Goal: Ask a question: Seek information or help from site administrators or community

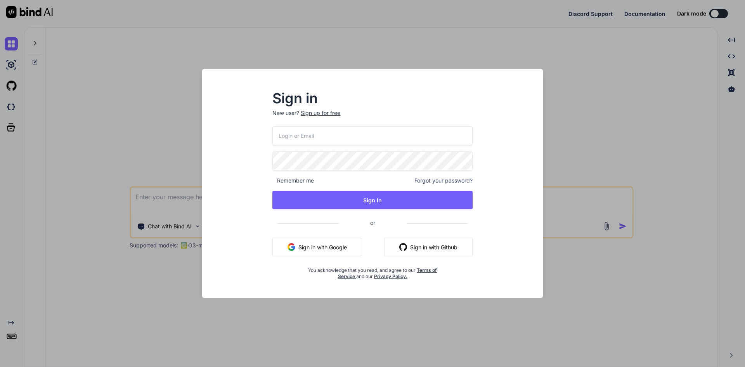
click at [319, 253] on button "Sign in with Google" at bounding box center [318, 247] width 90 height 19
type textarea "x"
click at [322, 247] on button "Sign in with Google" at bounding box center [318, 247] width 90 height 19
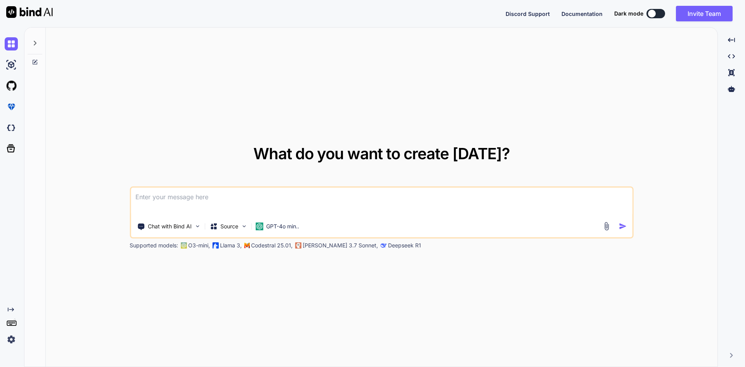
click at [335, 193] on textarea at bounding box center [382, 202] width 502 height 29
click at [218, 202] on textarea at bounding box center [382, 202] width 502 height 29
type textarea "g"
type textarea "x"
type textarea "gf"
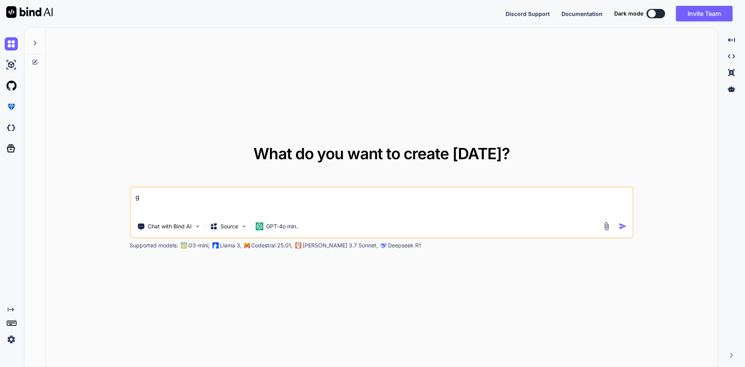
type textarea "x"
type textarea "gfd"
type textarea "x"
type textarea "gfds"
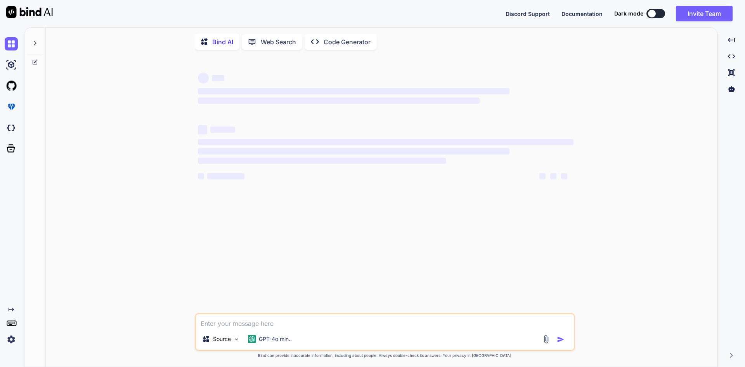
click at [214, 196] on div "‌ ‌ ‌ ‌ ‌ ‌ ‌ ‌ ‌ ‌ ‌ ‌ ‌ ‌" at bounding box center [385, 184] width 379 height 257
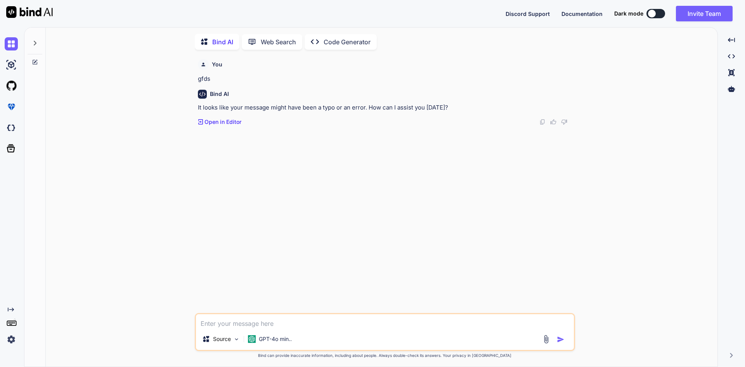
scroll to position [3, 0]
drag, startPoint x: 254, startPoint y: 324, endPoint x: 247, endPoint y: 324, distance: 7.0
click at [252, 324] on textarea at bounding box center [385, 320] width 378 height 14
paste textarea "How to raise promotion application? a. Raise a request for promotion applicatio…"
type textarea "x"
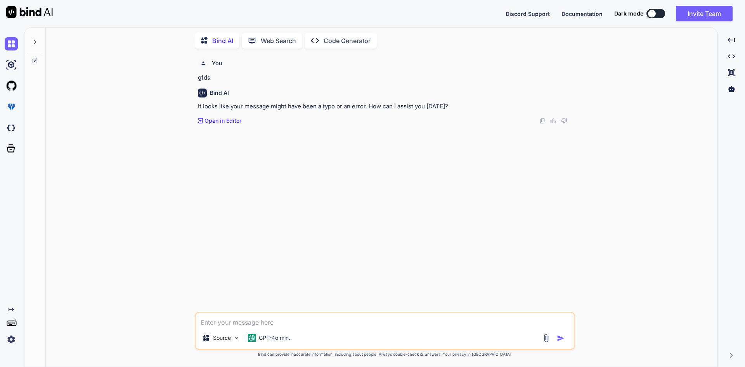
type textarea "How to raise promotion application? a. Raise a request for promotion applicatio…"
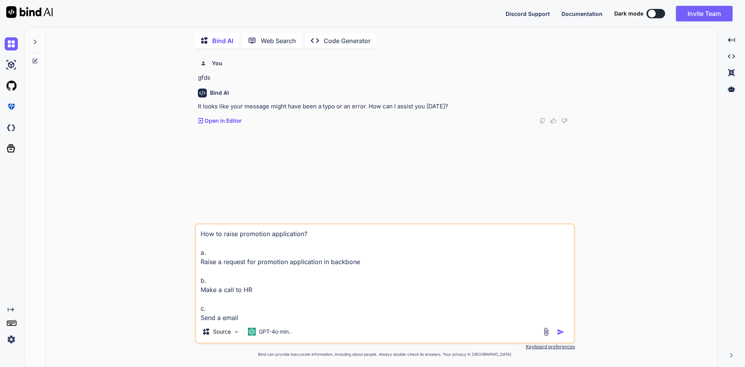
scroll to position [29, 0]
type textarea "x"
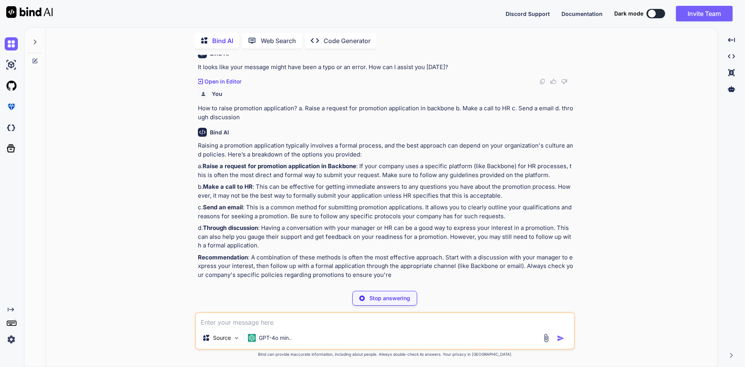
scroll to position [21, 0]
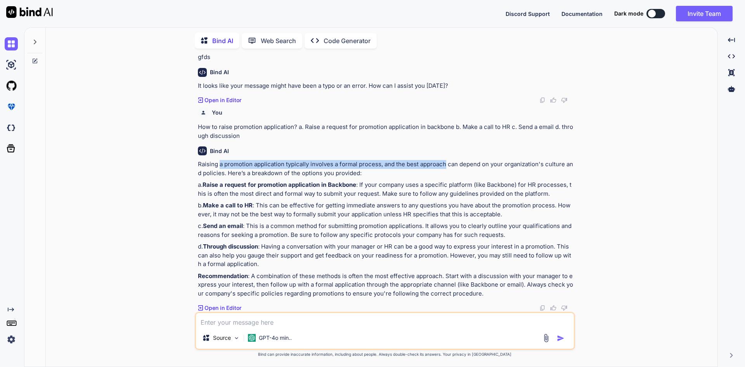
drag, startPoint x: 228, startPoint y: 164, endPoint x: 445, endPoint y: 167, distance: 217.4
click at [445, 167] on p "Raising a promotion application typically involves a formal process, and the be…" at bounding box center [386, 168] width 376 height 17
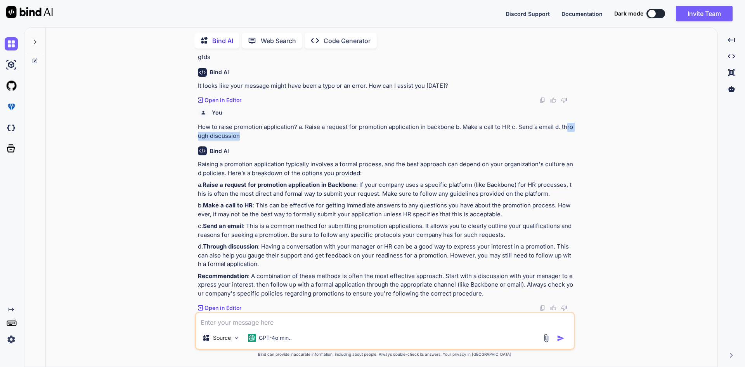
drag, startPoint x: 567, startPoint y: 127, endPoint x: 563, endPoint y: 135, distance: 9.5
click at [563, 135] on p "How to raise promotion application? a. Raise a request for promotion applicatio…" at bounding box center [386, 131] width 376 height 17
click at [255, 324] on textarea at bounding box center [385, 320] width 378 height 14
type textarea "x"
type textarea "c"
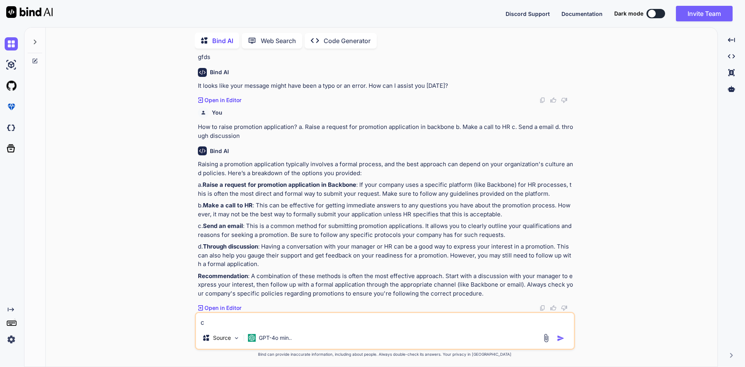
type textarea "x"
type textarea "ch"
type textarea "x"
type textarea "cho"
type textarea "x"
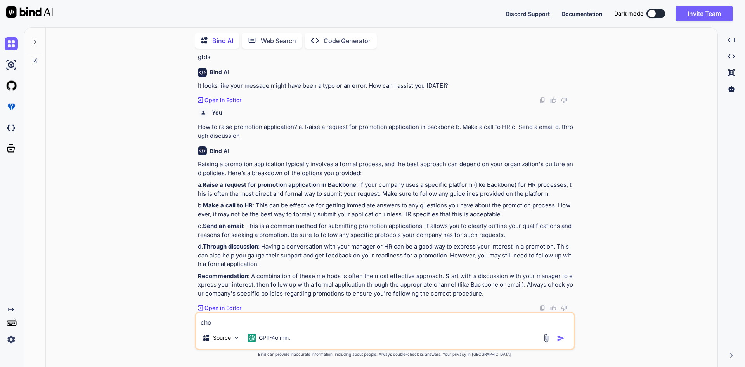
type textarea "chos"
type textarea "x"
type textarea "choss"
type textarea "x"
type textarea "chosse"
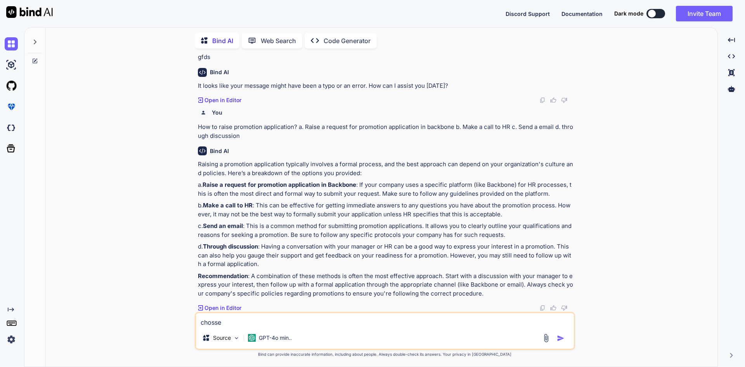
type textarea "x"
type textarea "choss"
type textarea "x"
type textarea "chos"
type textarea "x"
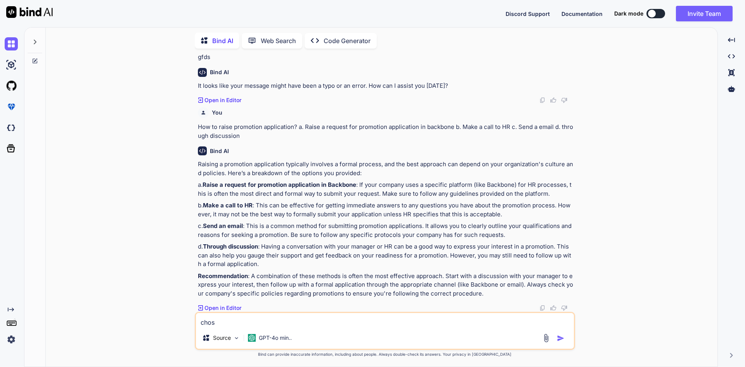
type textarea "cho"
type textarea "x"
type textarea "choo"
type textarea "x"
type textarea "choos"
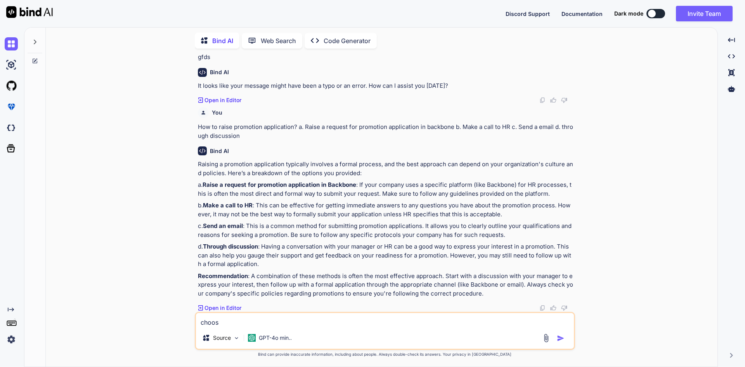
type textarea "x"
type textarea "choose"
type textarea "x"
type textarea "choose"
type textarea "x"
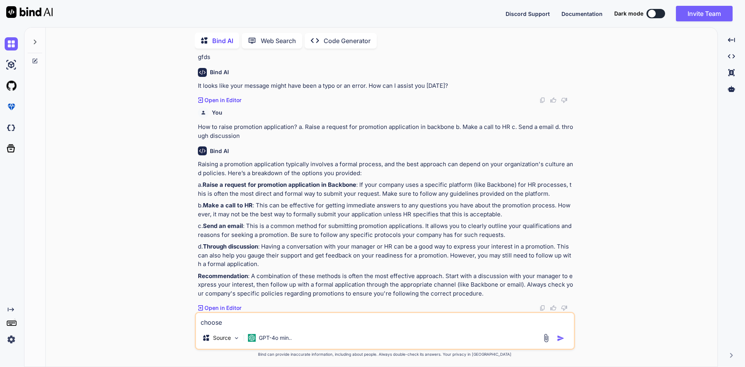
type textarea "choose o"
type textarea "x"
type textarea "choose on"
type textarea "x"
type textarea "choose one"
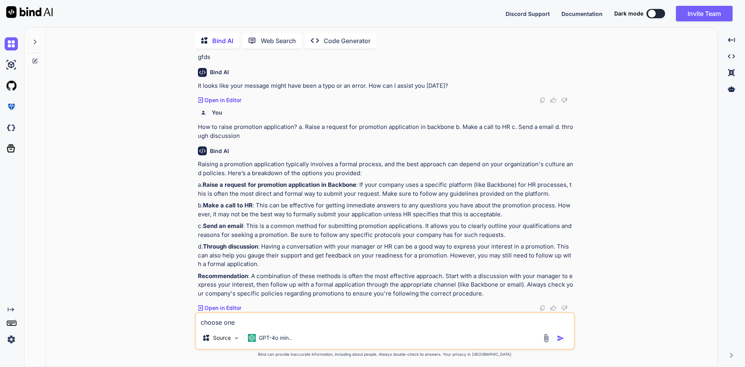
type textarea "x"
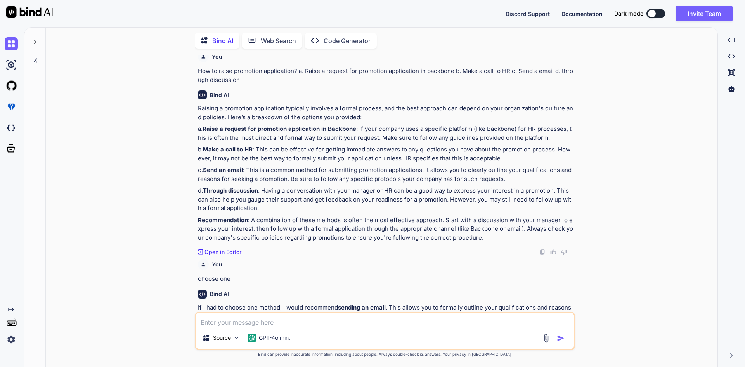
scroll to position [30, 0]
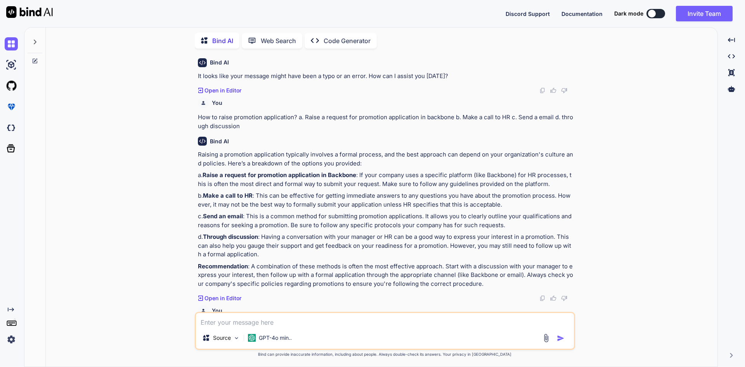
click at [256, 318] on textarea at bounding box center [385, 320] width 378 height 14
paste textarea "How to report an issues to get resolve, If you have any issue with someone? a. …"
type textarea "x"
type textarea "How to report an issues to get resolve, If you have any issue with someone? a. …"
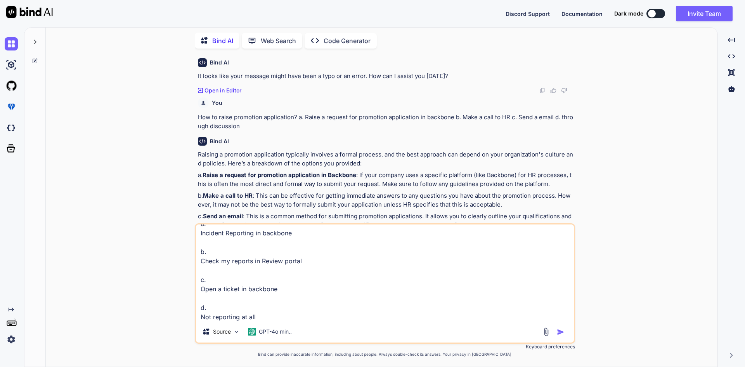
type textarea "x"
type textarea "How to report an issues to get resolve, If you have any issue with someone? a. …"
type textarea "x"
type textarea "How to report an issues to get resolve, If you have any issue with someone? a. …"
type textarea "x"
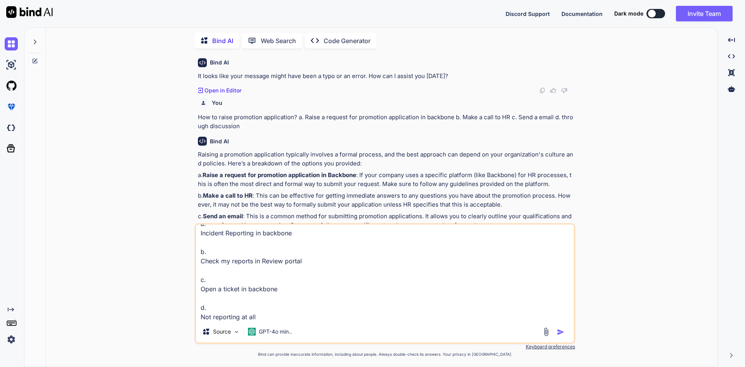
type textarea "How to report an issues to get resolve, If you have any issue with someone? a. …"
type textarea "x"
type textarea "How to report an issues to get resolve, If you have any issue with someone? a. …"
type textarea "x"
type textarea "How to report an issues to get resolve, If you have any issue with someone? a. …"
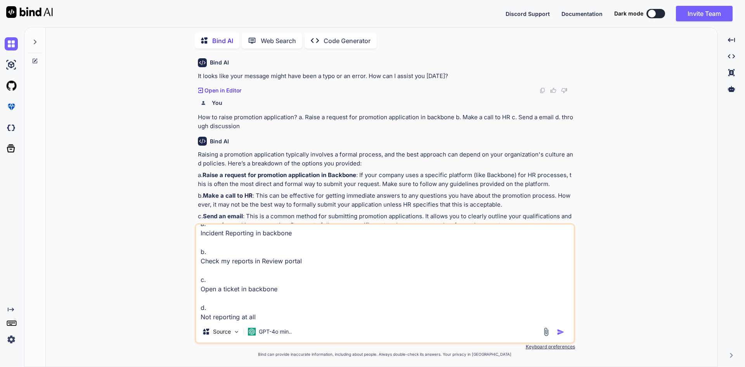
scroll to position [66, 0]
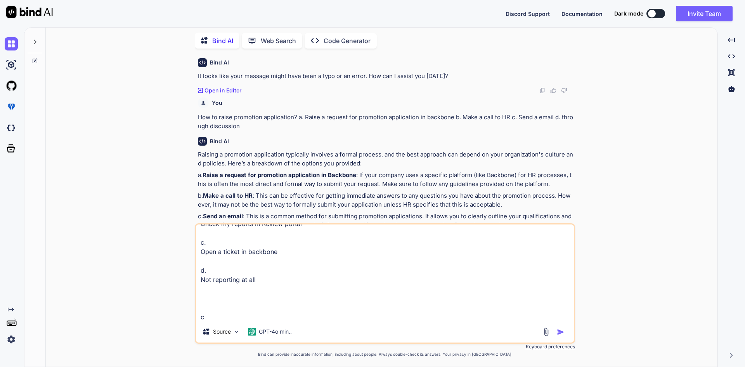
type textarea "x"
type textarea "How to report an issues to get resolve, If you have any issue with someone? a. …"
type textarea "x"
type textarea "How to report an issues to get resolve, If you have any issue with someone? a. …"
type textarea "x"
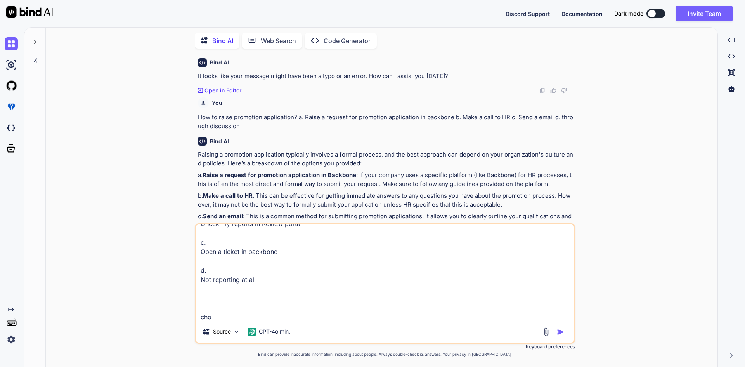
type textarea "How to report an issues to get resolve, If you have any issue with someone? a. …"
type textarea "x"
type textarea "How to report an issues to get resolve, If you have any issue with someone? a. …"
type textarea "x"
type textarea "How to report an issues to get resolve, If you have any issue with someone? a. …"
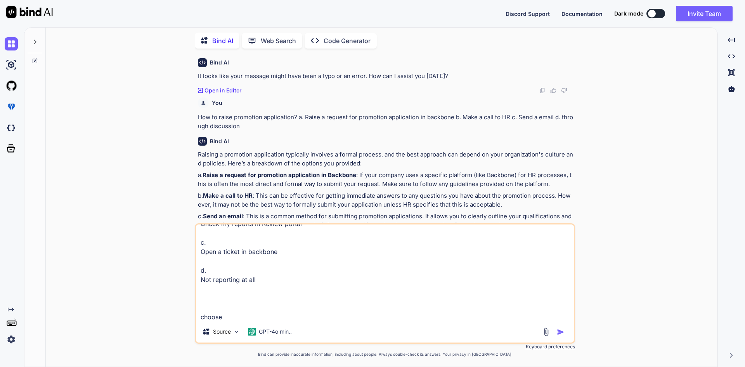
type textarea "x"
type textarea "How to report an issues to get resolve, If you have any issue with someone? a. …"
type textarea "x"
type textarea "How to report an issues to get resolve, If you have any issue with someone? a. …"
type textarea "x"
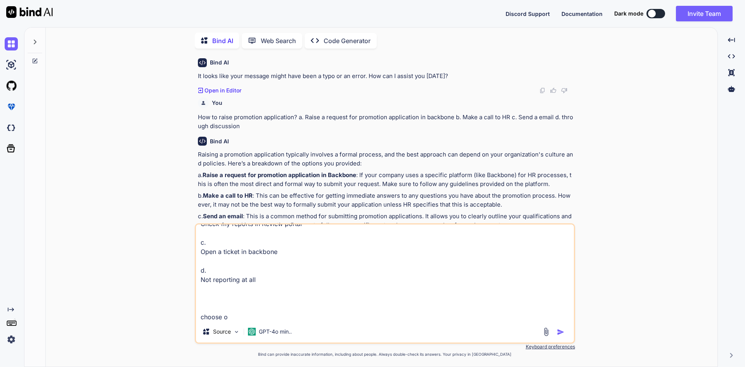
type textarea "How to report an issues to get resolve, If you have any issue with someone? a. …"
type textarea "x"
type textarea "How to report an issues to get resolve, If you have any issue with someone? a. …"
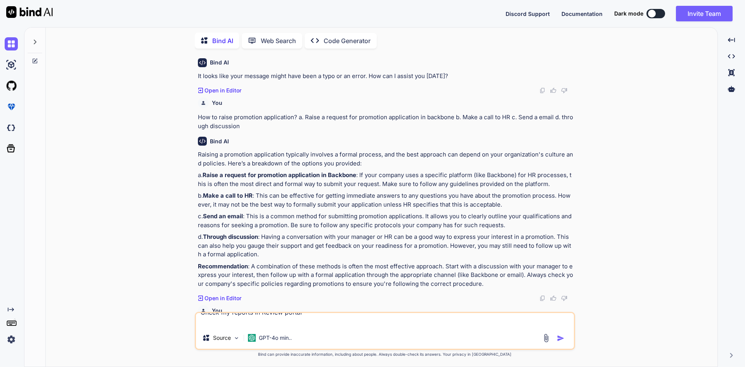
type textarea "x"
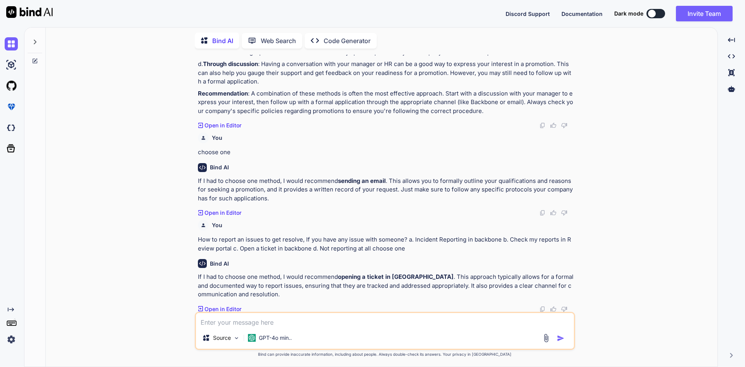
scroll to position [204, 0]
click at [223, 323] on textarea at bounding box center [385, 320] width 378 height 14
paste textarea "Critical thinking is the ability to Answer based on facts and data. (analyze a …"
type textarea "x"
type textarea "Critical thinking is the ability to Answer based on facts and data. (analyze a …"
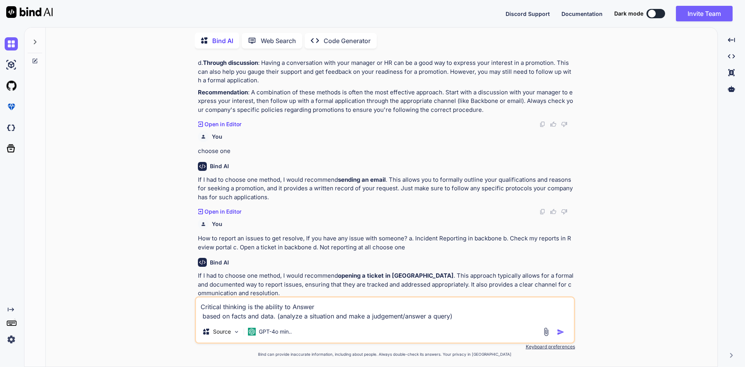
type textarea "x"
type textarea "Critical thinking is the ability to Answer based on facts and data. (analyze a …"
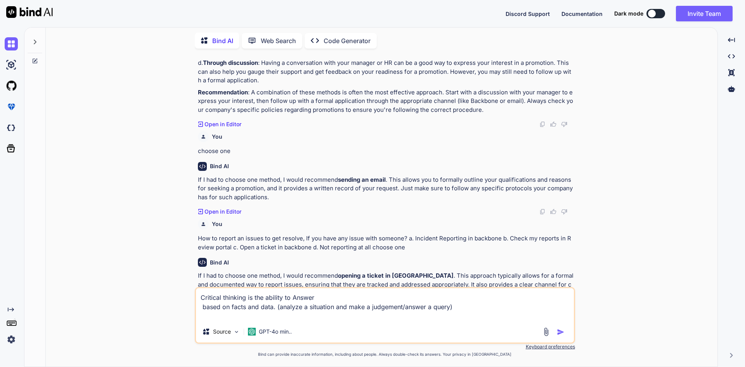
type textarea "x"
type textarea "Critical thinking is the ability to Answer based on facts and data. (analyze a …"
type textarea "x"
type textarea "Critical thinking is the ability to Answer based on facts and data. (analyze a …"
type textarea "x"
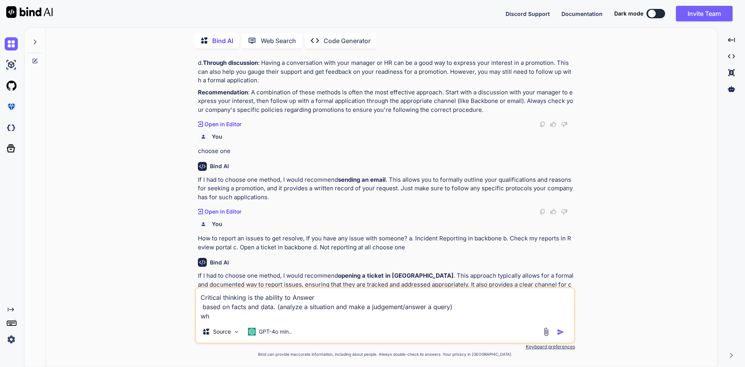
type textarea "Critical thinking is the ability to Answer based on facts and data. (analyze a …"
type textarea "x"
type textarea "Critical thinking is the ability to Answer based on facts and data. (analyze a …"
type textarea "x"
type textarea "Critical thinking is the ability to Answer based on facts and data. (analyze a …"
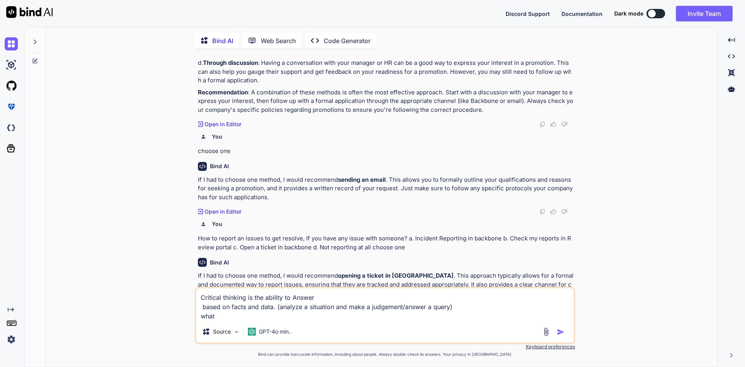
type textarea "x"
type textarea "Critical thinking is the ability to Answer based on facts and data. (analyze a …"
type textarea "x"
type textarea "Critical thinking is the ability to Answer based on facts and data. (analyze a …"
type textarea "x"
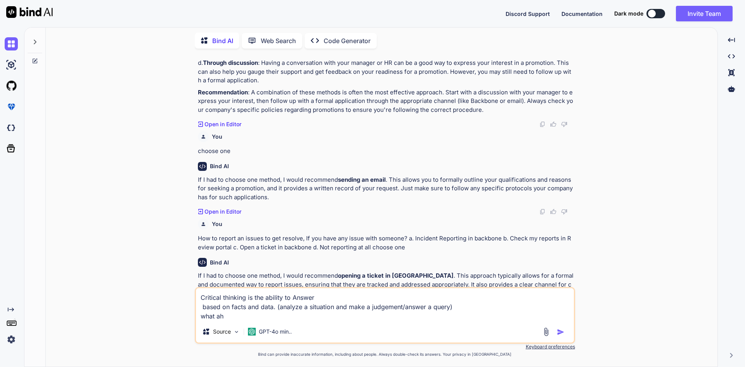
type textarea "Critical thinking is the ability to Answer based on facts and data. (analyze a …"
type textarea "x"
type textarea "Critical thinking is the ability to Answer based on facts and data. (analyze a …"
type textarea "x"
type textarea "Critical thinking is the ability to Answer based on facts and data. (analyze a …"
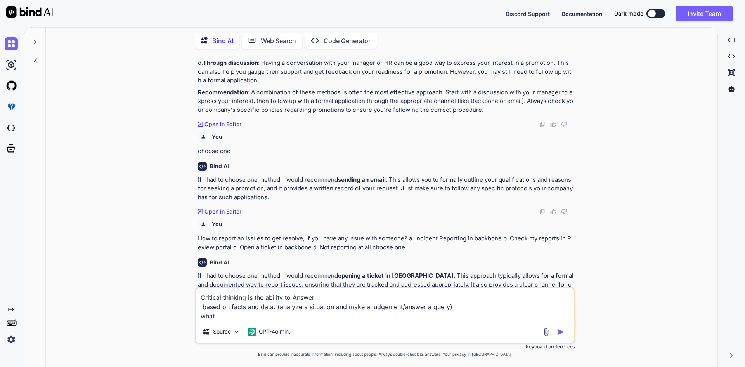
type textarea "x"
type textarea "Critical thinking is the ability to Answer based on facts and data. (analyze a …"
type textarea "x"
type textarea "Critical thinking is the ability to Answer based on facts and data. (analyze a …"
type textarea "x"
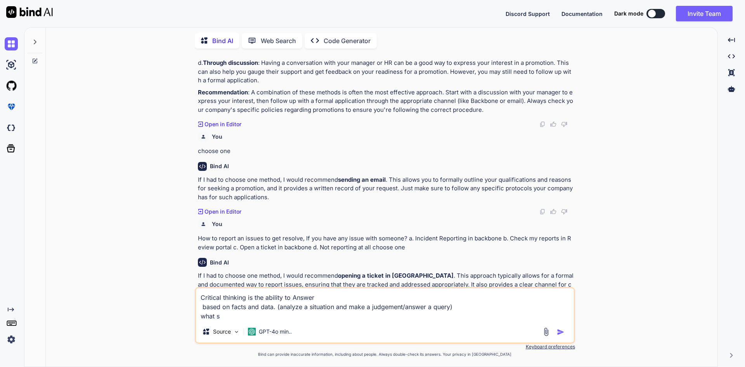
type textarea "Critical thinking is the ability to Answer based on facts and data. (analyze a …"
type textarea "x"
type textarea "Critical thinking is the ability to Answer based on facts and data. (analyze a …"
type textarea "x"
type textarea "Critical thinking is the ability to Answer based on facts and data. (analyze a …"
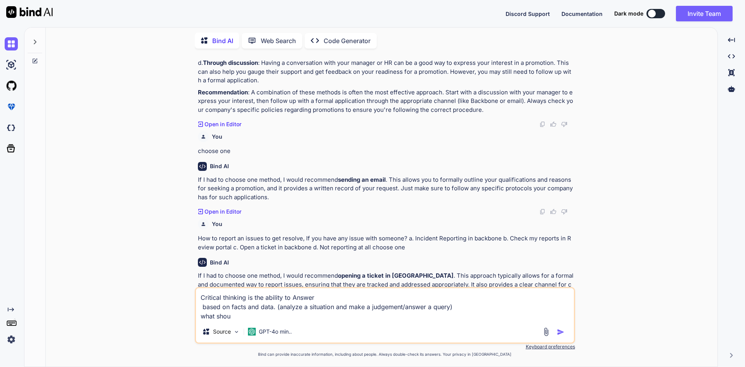
type textarea "x"
type textarea "Critical thinking is the ability to Answer based on facts and data. (analyze a …"
type textarea "x"
type textarea "Critical thinking is the ability to Answer based on facts and data. (analyze a …"
type textarea "x"
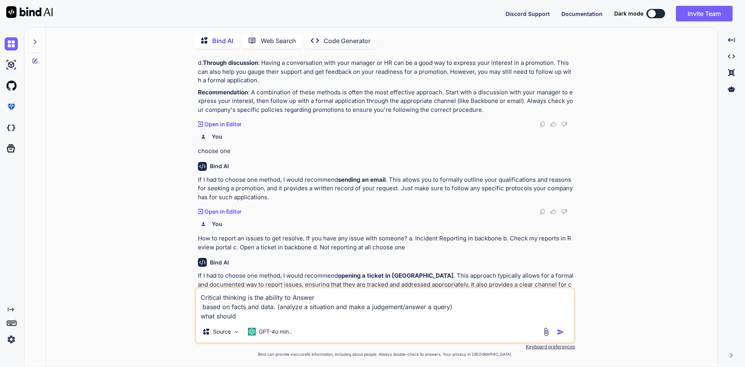
type textarea "Critical thinking is the ability to Answer based on facts and data. (analyze a …"
type textarea "x"
type textarea "Critical thinking is the ability to Answer based on facts and data. (analyze a …"
type textarea "x"
type textarea "Critical thinking is the ability to Answer based on facts and data. (analyze a …"
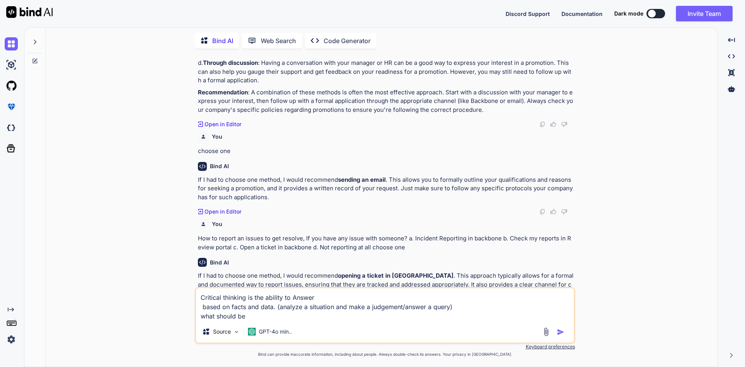
type textarea "x"
type textarea "Critical thinking is the ability to Answer based on facts and data. (analyze a …"
type textarea "x"
type textarea "Critical thinking is the ability to Answer based on facts and data. (analyze a …"
type textarea "x"
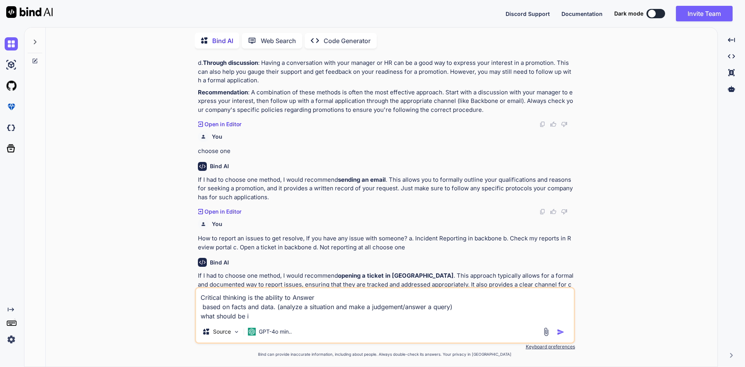
type textarea "Critical thinking is the ability to Answer based on facts and data. (analyze a …"
type textarea "x"
type textarea "Critical thinking is the ability to Answer based on facts and data. (analyze a …"
type textarea "x"
type textarea "Critical thinking is the ability to Answer based on facts and data. (analyze a …"
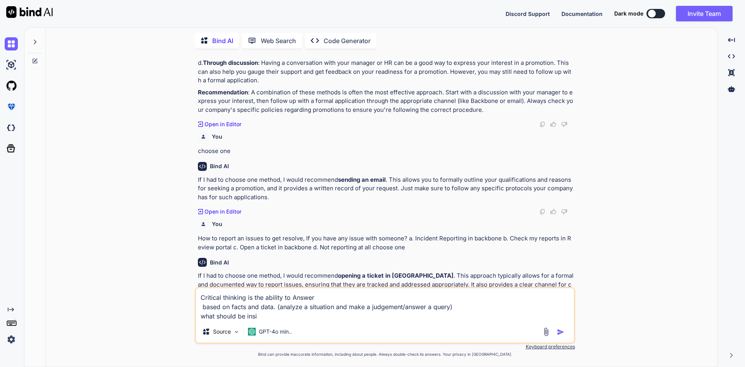
type textarea "x"
type textarea "Critical thinking is the ability to Answer based on facts and data. (analyze a …"
type textarea "x"
type textarea "Critical thinking is the ability to Answer based on facts and data. (analyze a …"
type textarea "x"
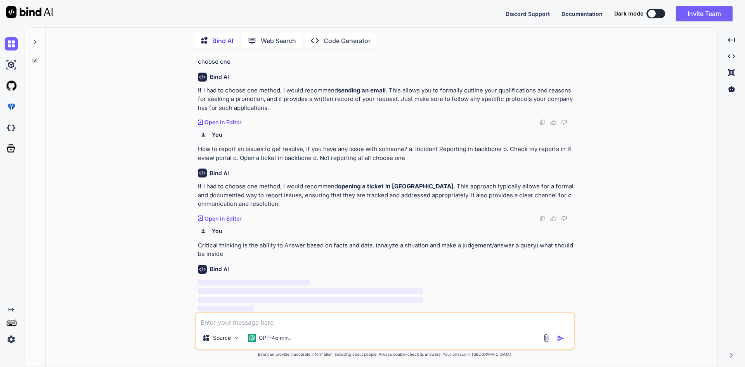
scroll to position [295, 0]
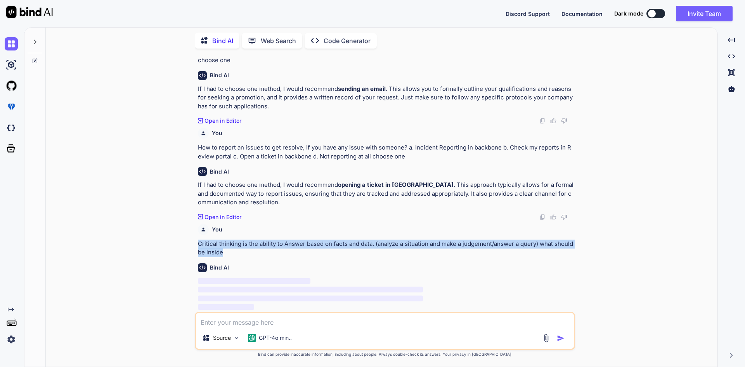
drag, startPoint x: 232, startPoint y: 254, endPoint x: 190, endPoint y: 247, distance: 42.1
click at [190, 247] on div "You gfds Bind AI It looks like your message might have been a typo or an error.…" at bounding box center [385, 211] width 666 height 312
copy p "Critical thinking is the ability to Answer based on facts and data. (analyze a …"
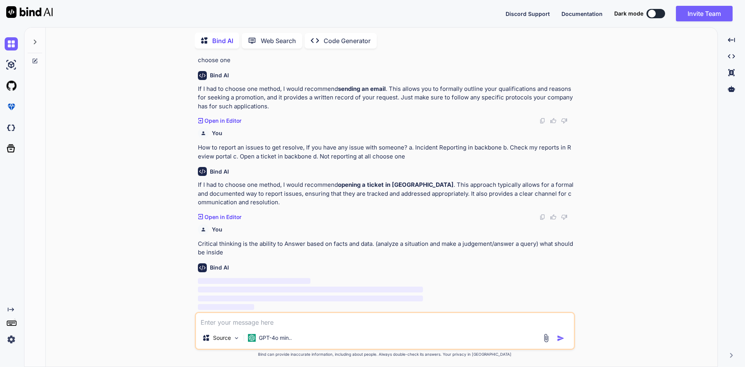
click at [233, 327] on textarea at bounding box center [385, 320] width 378 height 14
paste textarea "Critical thinking is the ability to Answer based on facts and data. (analyze a …"
type textarea "x"
type textarea "Critical thinking is the ability to Answer based on facts and data. (analyze a …"
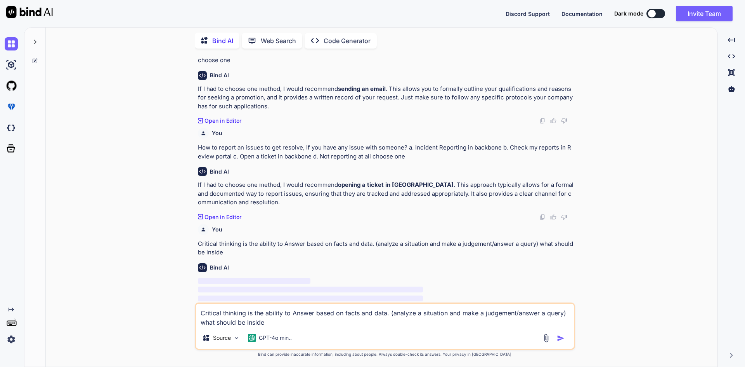
click at [246, 313] on textarea "Critical thinking is the ability to Answer based on facts and data. (analyze a …" at bounding box center [385, 315] width 378 height 23
type textarea "x"
type textarea "Critical thinking- is the ability to Answer based on facts and data. (analyze a…"
type textarea "x"
type textarea "Critical thinking-- is the ability to Answer based on facts and data. (analyze …"
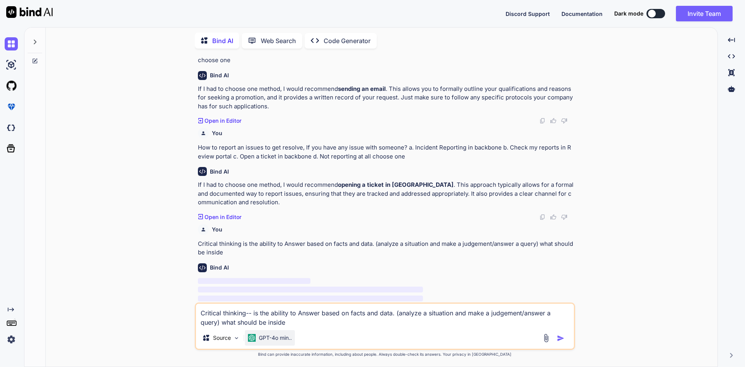
type textarea "x"
type textarea "Critical thinking--- is the ability to Answer based on facts and data. (analyze…"
type textarea "x"
type textarea "Critical thinking---- is the ability to Answer based on facts and data. (analyz…"
type textarea "x"
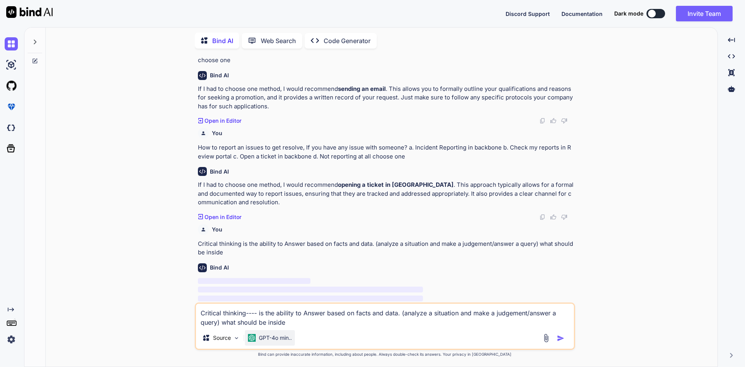
type textarea "Critical thinking----- is the ability to Answer based on facts and data. (analy…"
type textarea "x"
type textarea "Critical thinking ----- is the ability to Answer based on facts and data. (anal…"
click at [299, 323] on textarea "Critical thinking ----- is the ability to Answer based on facts and data. (anal…" at bounding box center [385, 315] width 378 height 23
click at [222, 323] on textarea "Critical thinking ----- is the ability to Answer based on facts and data. (anal…" at bounding box center [385, 315] width 378 height 23
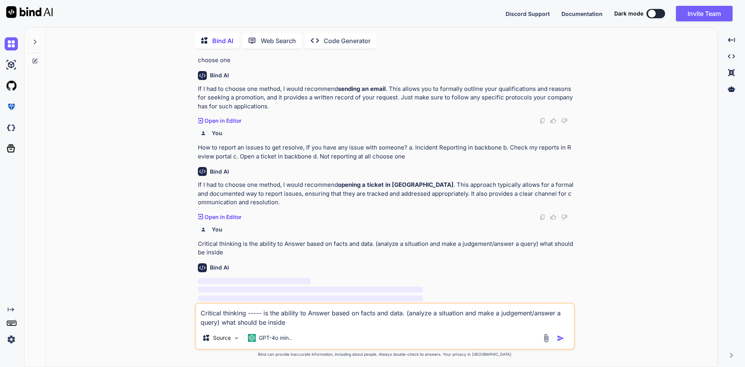
type textarea "x"
type textarea "Critical thinking ----- is the ability to Answer based on facts and data. (anal…"
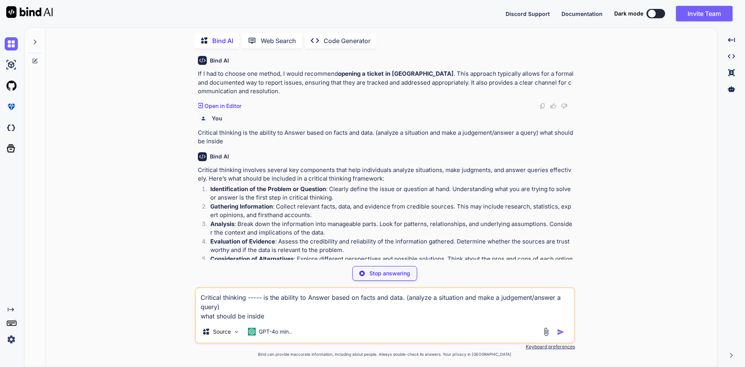
scroll to position [461, 0]
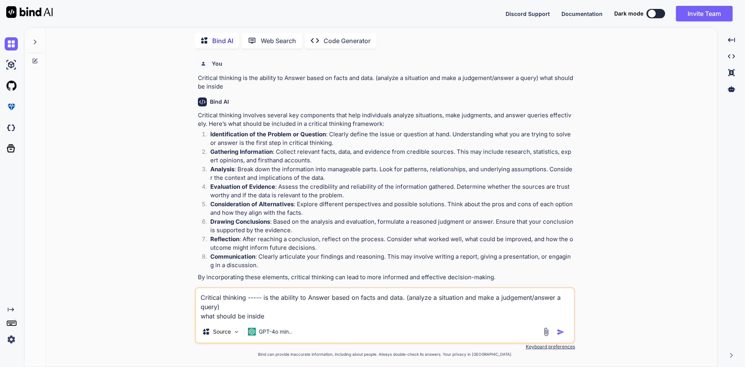
click at [301, 317] on textarea "Critical thinking ----- is the ability to Answer based on facts and data. (anal…" at bounding box center [385, 304] width 378 height 33
type textarea "x"
type textarea "Critical thinking ----- is the ability to Answer based on facts and data. (anal…"
type textarea "x"
type textarea "Critical thinking ----- is the ability to Answer based on facts and data. (anal…"
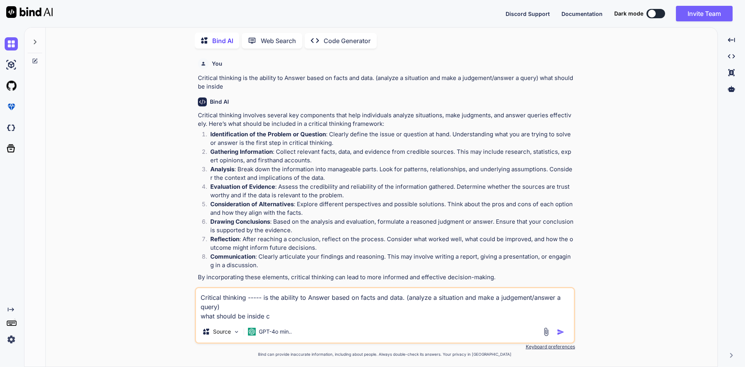
type textarea "x"
type textarea "Critical thinking ----- is the ability to Answer based on facts and data. (anal…"
type textarea "x"
type textarea "Critical thinking ----- is the ability to Answer based on facts and data. (anal…"
type textarea "x"
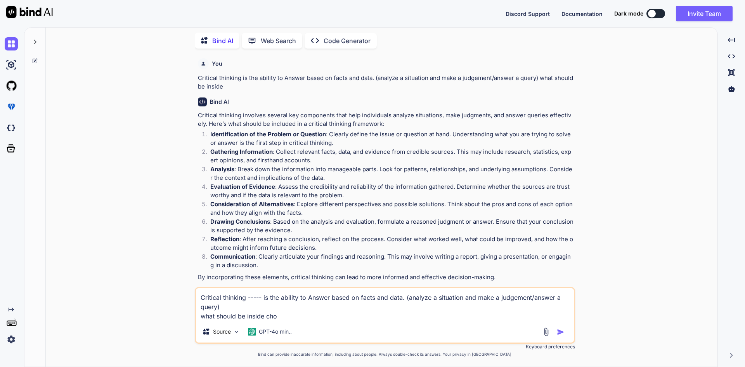
type textarea "Critical thinking ----- is the ability to Answer based on facts and data. (anal…"
type textarea "x"
type textarea "Critical thinking ----- is the ability to Answer based on facts and data. (anal…"
type textarea "x"
type textarea "Critical thinking ----- is the ability to Answer based on facts and data. (anal…"
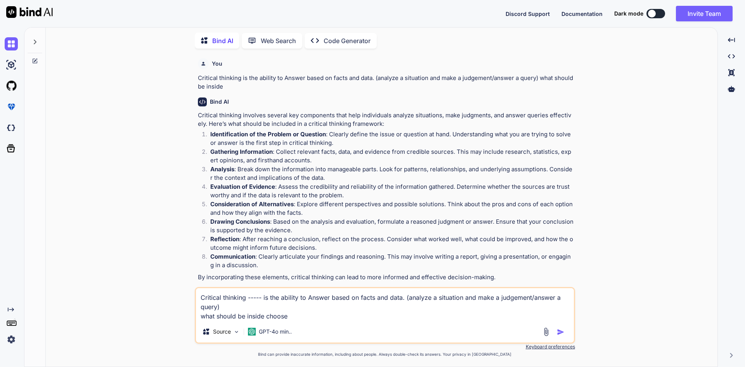
type textarea "x"
type textarea "Critical thinking ----- is the ability to Answer based on facts and data. (anal…"
type textarea "x"
type textarea "Critical thinking ----- is the ability to Answer based on facts and data. (anal…"
type textarea "x"
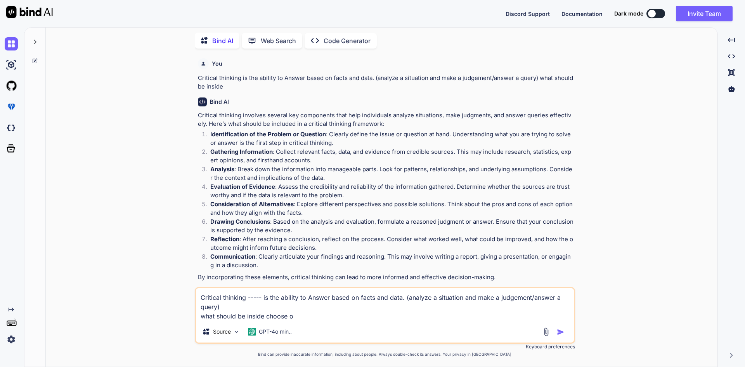
type textarea "Critical thinking ----- is the ability to Answer based on facts and data. (anal…"
type textarea "x"
type textarea "Critical thinking ----- is the ability to Answer based on facts and data. (anal…"
type textarea "x"
type textarea "Critical thinking ----- is the ability to Answer based on facts and data. (anal…"
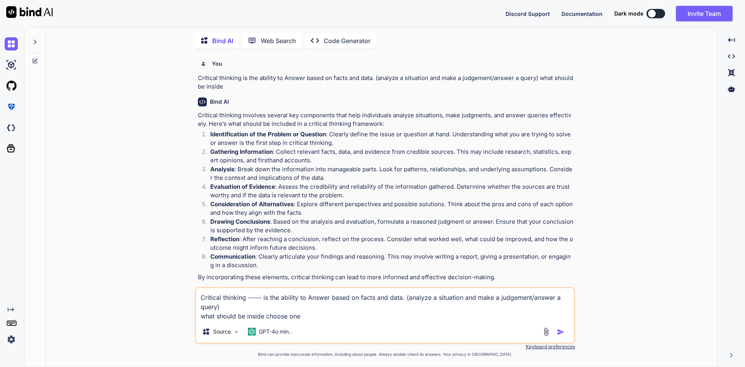
type textarea "x"
type textarea "Critical thinking ----- is the ability to Answer based on facts and data. (anal…"
type textarea "x"
type textarea "Critical thinking ----- is the ability to Answer based on facts and data. (anal…"
type textarea "x"
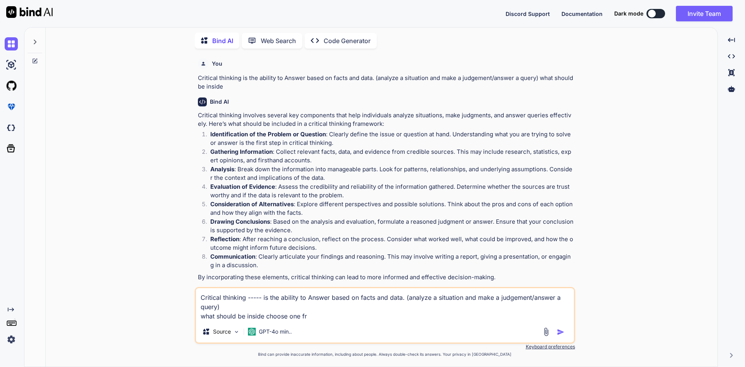
type textarea "Critical thinking ----- is the ability to Answer based on facts and data. (anal…"
type textarea "x"
type textarea "Critical thinking ----- is the ability to Answer based on facts and data. (anal…"
type textarea "x"
type textarea "Critical thinking ----- is the ability to Answer based on facts and data. (anal…"
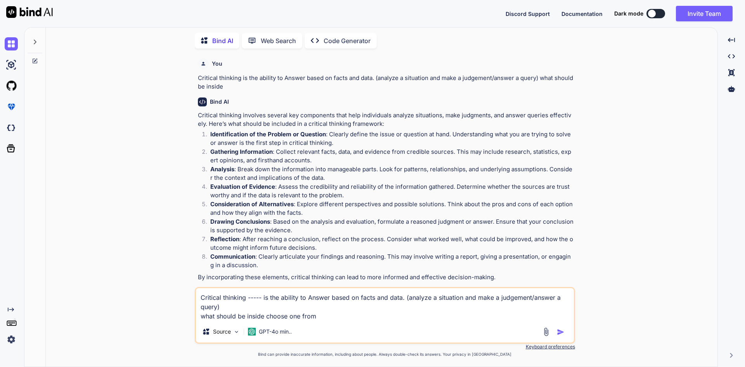
type textarea "x"
type textarea "Critical thinking ----- is the ability to Answer based on facts and data. (anal…"
type textarea "x"
type textarea "Critical thinking ----- is the ability to Answer based on facts and data. (anal…"
type textarea "x"
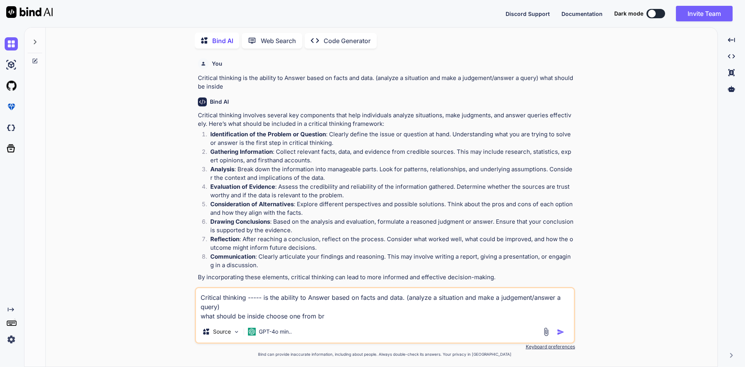
type textarea "Critical thinking ----- is the ability to Answer based on facts and data. (anal…"
type textarea "x"
type textarea "Critical thinking ----- is the ability to Answer based on facts and data. (anal…"
type textarea "x"
type textarea "Critical thinking ----- is the ability to Answer based on facts and data. (anal…"
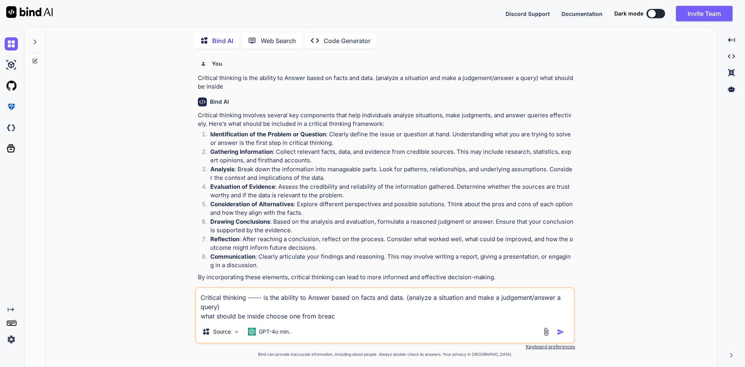
type textarea "x"
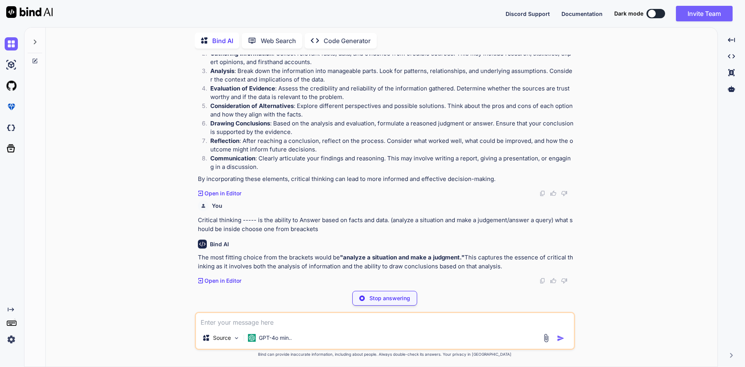
scroll to position [532, 0]
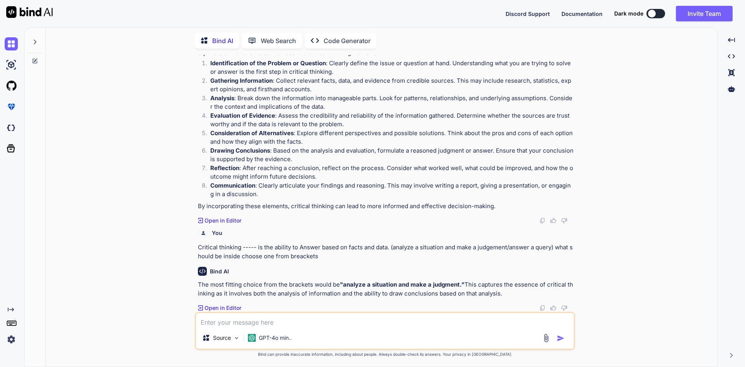
click at [331, 315] on textarea at bounding box center [385, 320] width 378 height 14
paste textarea "Can someone be both a creative thinker and a critical thinker?"
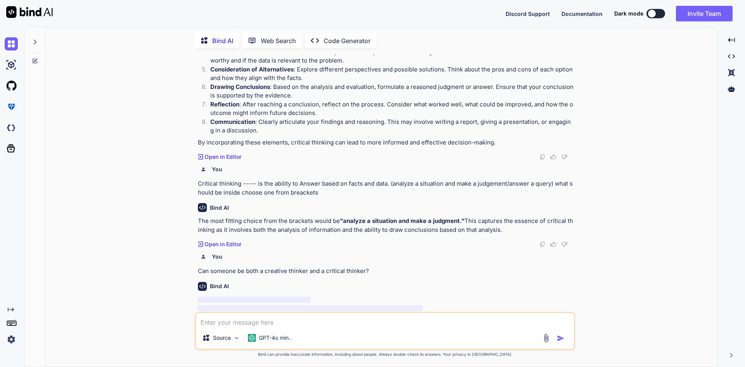
scroll to position [614, 0]
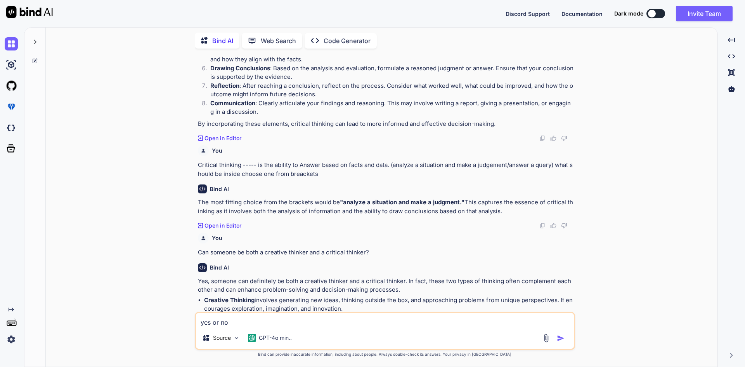
drag, startPoint x: 241, startPoint y: 323, endPoint x: 189, endPoint y: 322, distance: 51.7
click at [189, 322] on div "You gfds Bind AI It looks like your message might have been a typo or an error.…" at bounding box center [385, 211] width 666 height 312
paste textarea "Is it possible to enhance creative and critical thinking skills?"
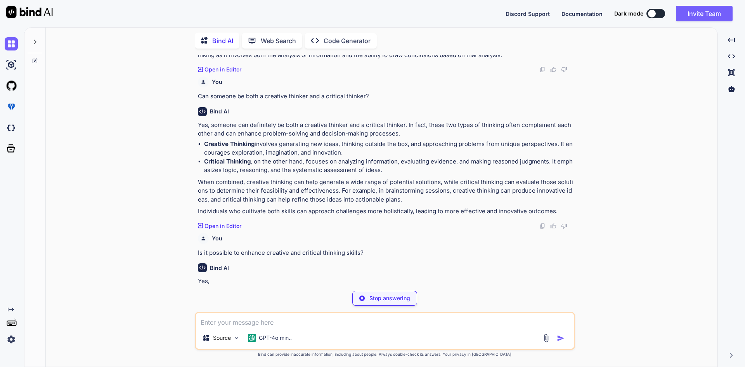
scroll to position [770, 0]
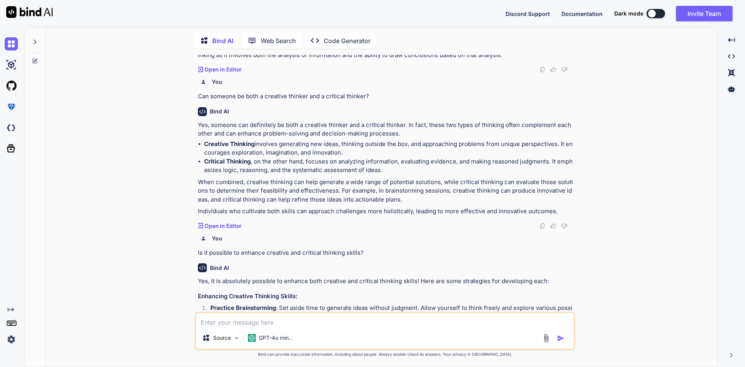
click at [283, 330] on div "Source GPT-4o min.." at bounding box center [385, 331] width 380 height 38
click at [284, 318] on textarea at bounding box center [385, 320] width 378 height 14
paste textarea "For reporting expenses we need to report in Answer with attached Answer . (Reim…"
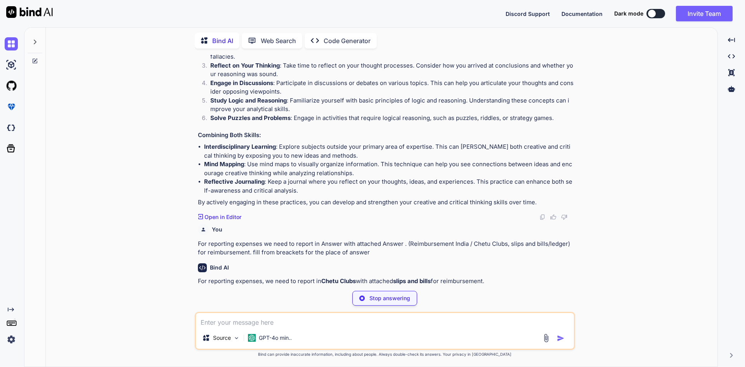
scroll to position [1152, 0]
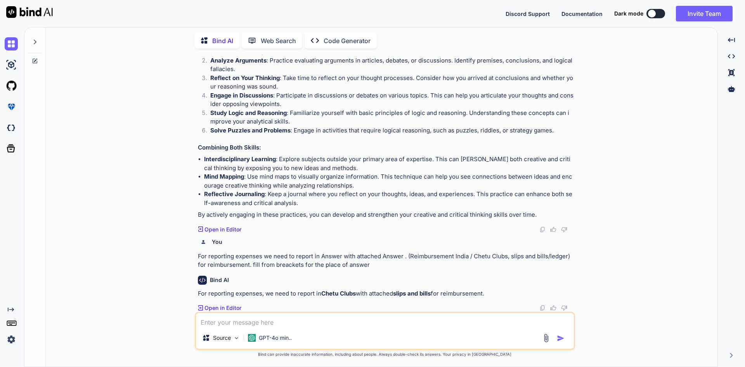
click at [304, 322] on textarea at bounding box center [385, 320] width 378 height 14
paste textarea "We should not get ourselves in Answer (Workplace bullying/ Workplace ehics)"
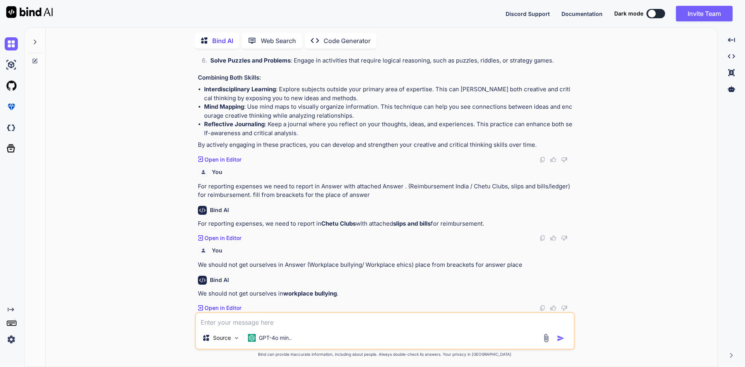
scroll to position [1221, 0]
click at [240, 323] on textarea at bounding box center [385, 320] width 378 height 14
paste textarea "Which documents required to Upload in Profile Form? a. Aadhar Card, PAN Card an…"
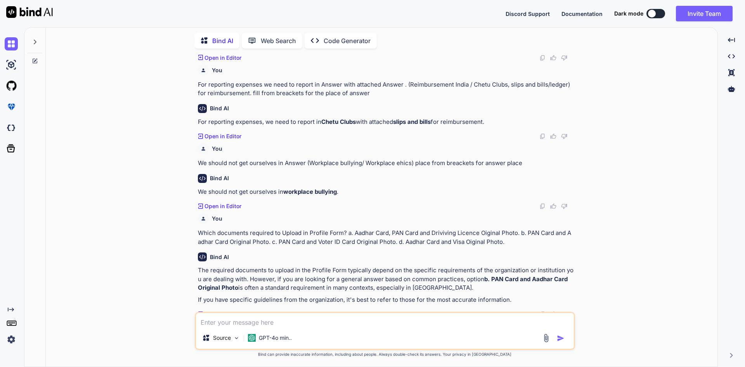
scroll to position [1329, 0]
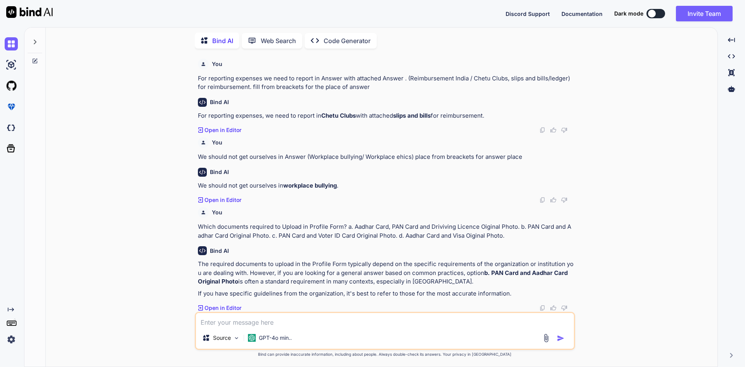
click at [257, 320] on textarea at bounding box center [385, 320] width 378 height 14
paste textarea "Which documents is required to take the benefit of Home Loan Interest Amount? a…"
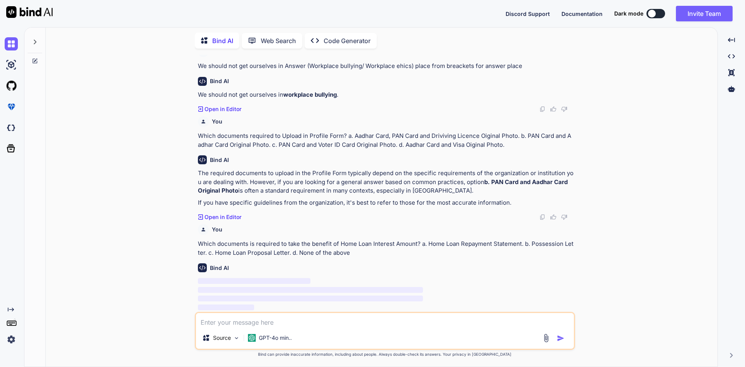
scroll to position [1420, 0]
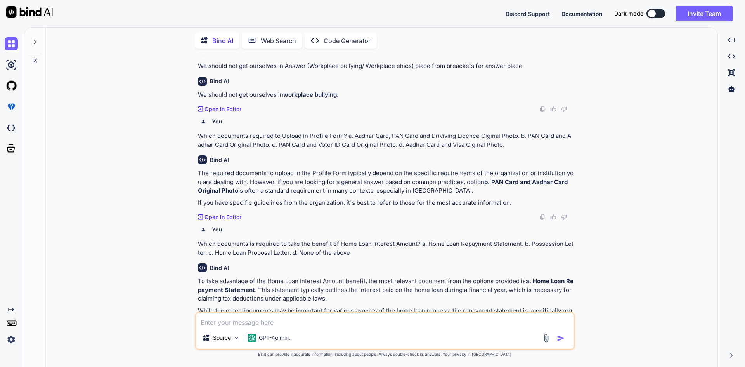
click at [273, 323] on textarea at bounding box center [385, 320] width 378 height 14
paste textarea "What are the Perquisites Tax Head in the Investment Declaration Tax Process? a.…"
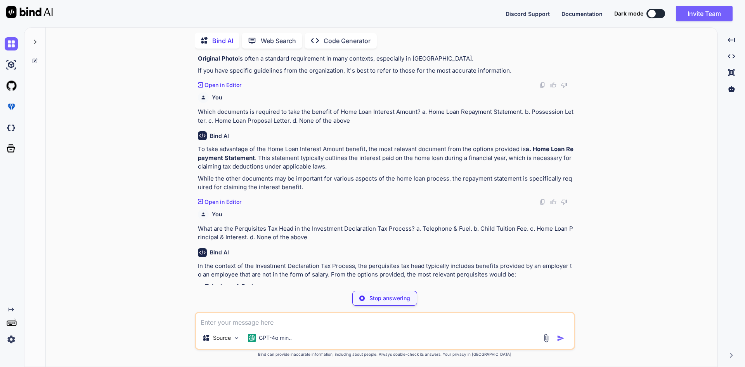
scroll to position [1566, 0]
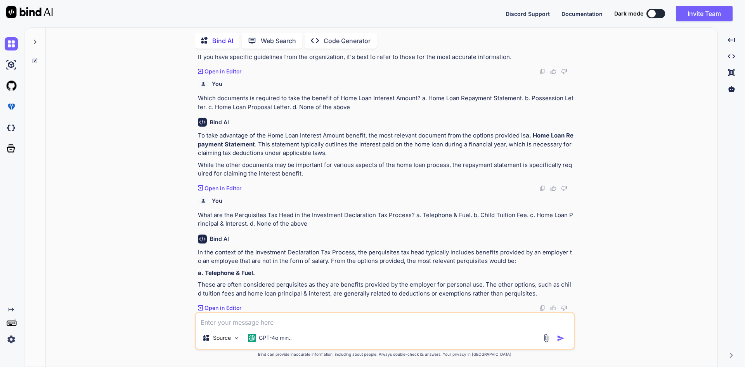
click at [249, 319] on textarea at bounding box center [385, 320] width 378 height 14
paste textarea "In the Proof Submission, Member has to submit Proof on the basis of? a. Yearly.…"
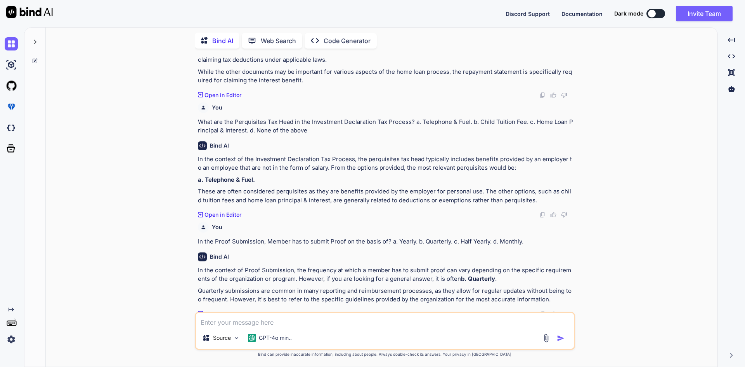
scroll to position [1665, 0]
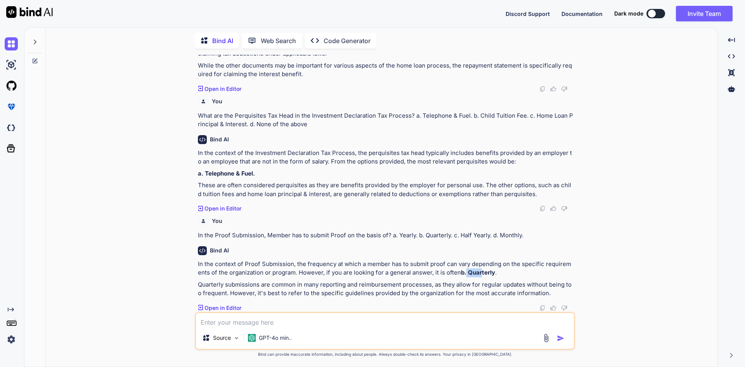
drag, startPoint x: 467, startPoint y: 273, endPoint x: 480, endPoint y: 270, distance: 12.3
click at [480, 270] on strong "b. Quarterly" at bounding box center [478, 272] width 34 height 7
click at [289, 323] on textarea at bounding box center [385, 320] width 378 height 14
paste textarea "When members can get the Mediclaim policy after joining? a. After 1 month b. Af…"
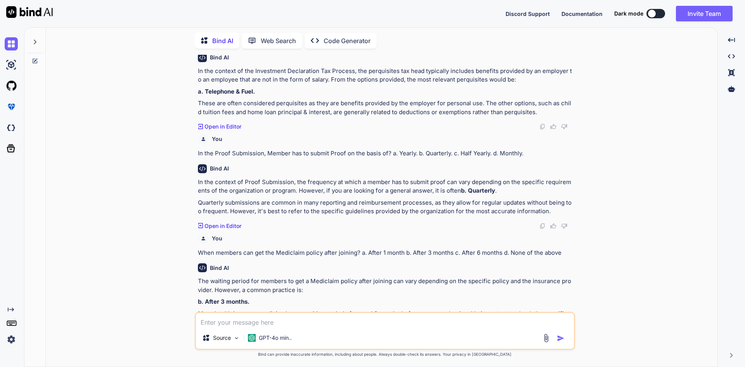
scroll to position [1776, 0]
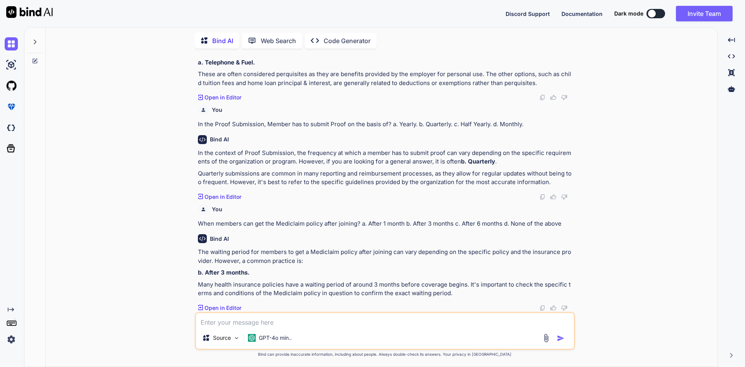
paste textarea "What is the % rate of employer contribution in Employees Provident Fund? a. 8.3…"
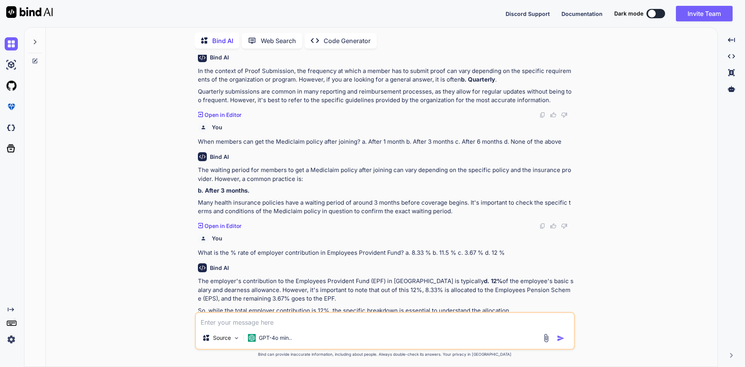
scroll to position [1875, 0]
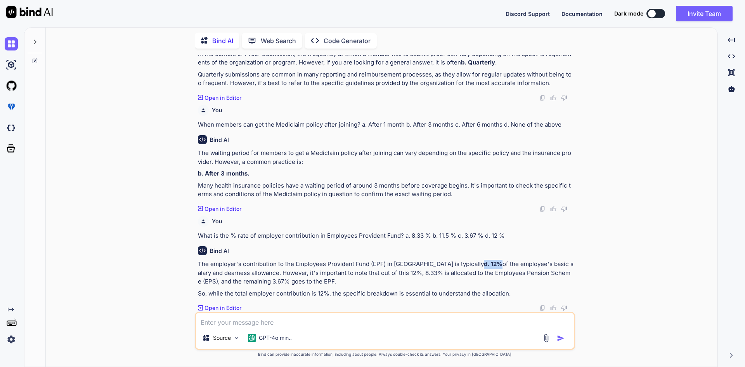
drag, startPoint x: 440, startPoint y: 265, endPoint x: 457, endPoint y: 265, distance: 16.7
click at [457, 265] on p "The employer's contribution to the Employees Provident Fund (EPF) in [GEOGRAPHI…" at bounding box center [386, 273] width 376 height 26
drag, startPoint x: 246, startPoint y: 323, endPoint x: 239, endPoint y: 321, distance: 7.1
click at [245, 323] on textarea at bounding box center [385, 320] width 378 height 14
paste textarea "Where can you find the GitHub Copilot extension in [GEOGRAPHIC_DATA] Code? a. M…"
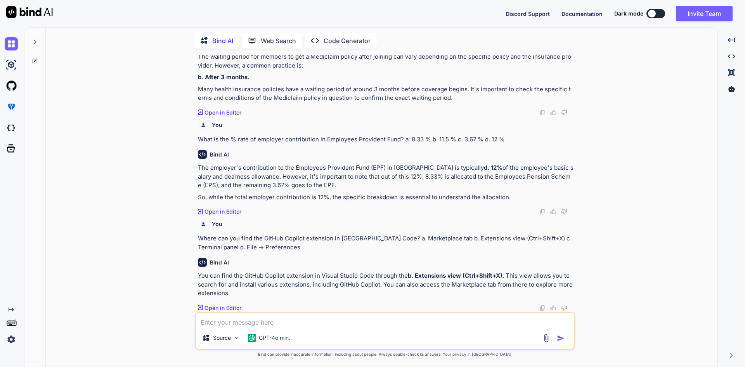
scroll to position [1972, 0]
paste textarea "What is required to use GitHub Copilot after installation? a. A GitHub reposito…"
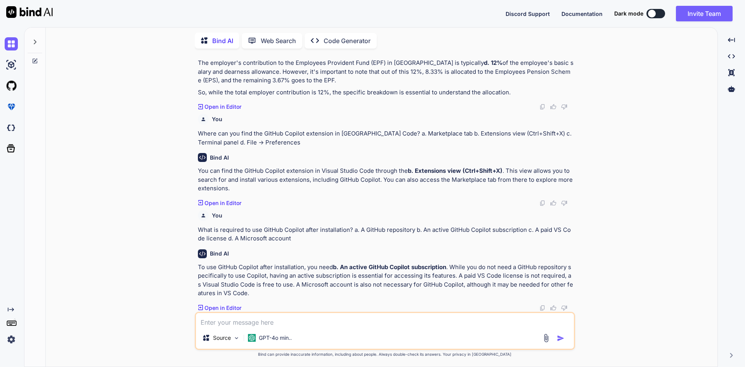
scroll to position [2076, 0]
click at [283, 325] on textarea at bounding box center [385, 320] width 378 height 14
paste textarea "How can you verify that Copilot is installed and active? a. The Copilot icon in…"
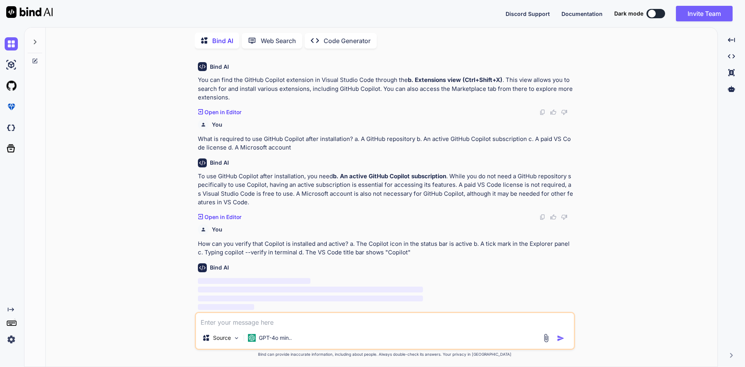
scroll to position [2167, 0]
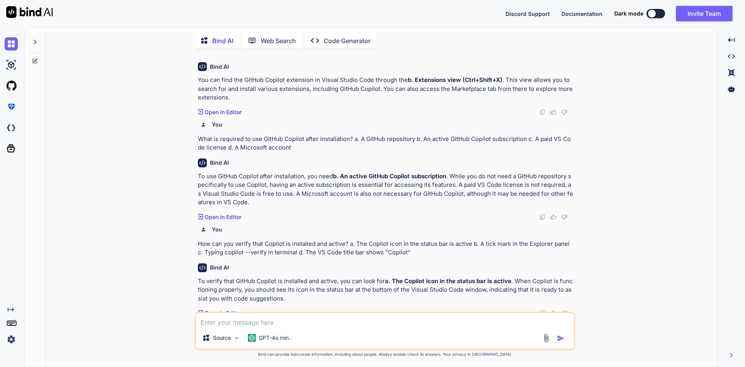
click at [262, 323] on textarea at bounding box center [385, 320] width 378 height 14
paste textarea "How do you accept an inline suggestion from Copilot? a. Enter b. Ctrl+Enter c. …"
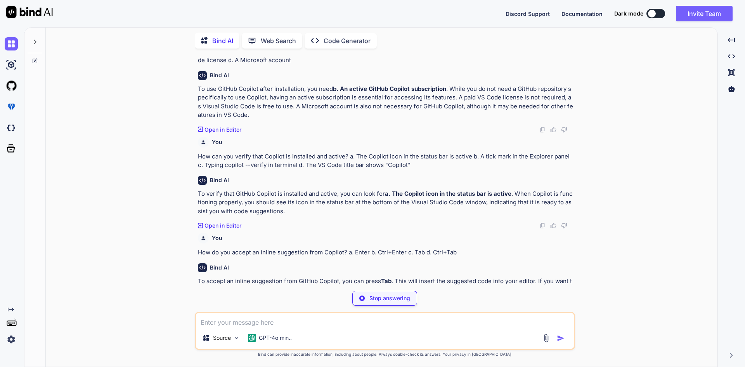
scroll to position [2251, 0]
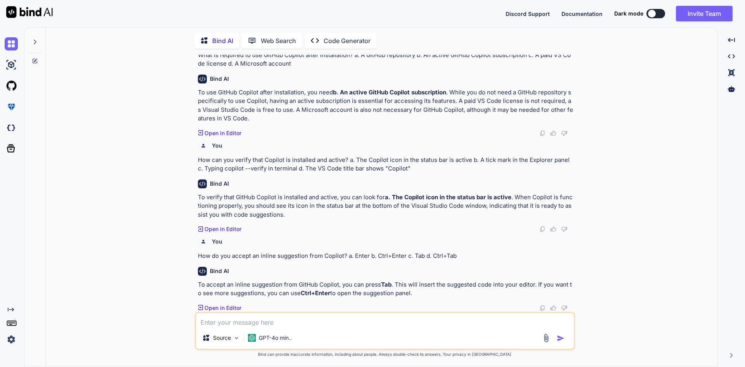
click at [268, 322] on textarea at bounding box center [385, 320] width 378 height 14
paste textarea "Which shortcut opens Copilot Chat panel? a. Ctrl+Shift+P b. Ctrl+Alt+C c. Ctrl+…"
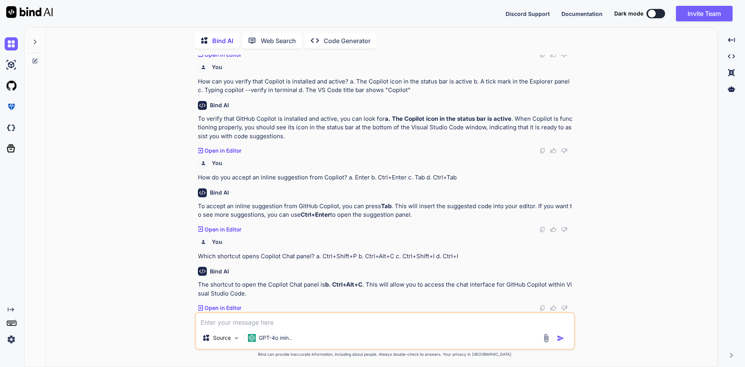
scroll to position [2330, 0]
paste textarea "Which key dismisses a Copilot suggestion? a. Esc b. Backspace c. F1 d. Shift"
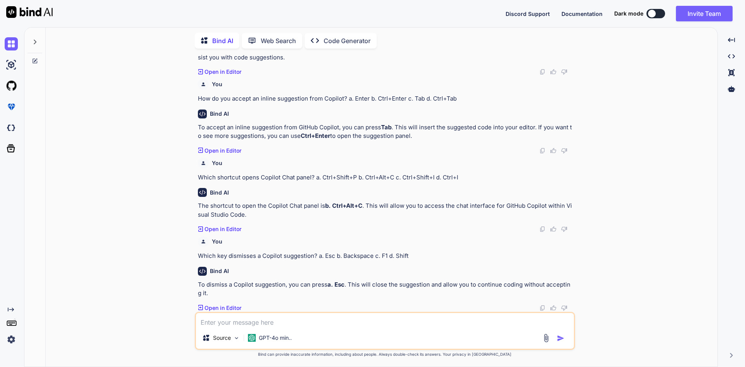
scroll to position [2408, 0]
paste textarea "Which is a better prompt for generating a validation function? a. "Help me" b. …"
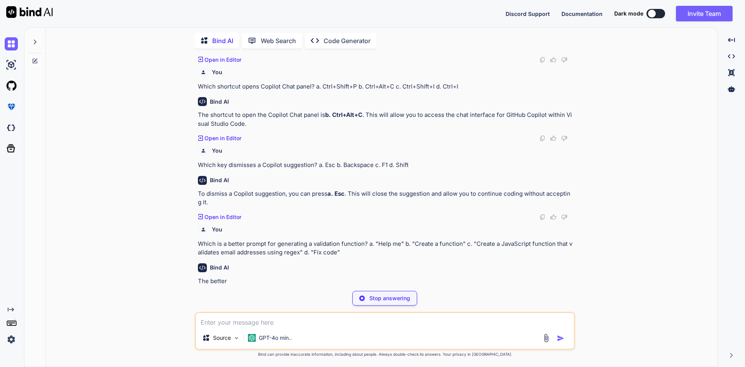
scroll to position [2499, 0]
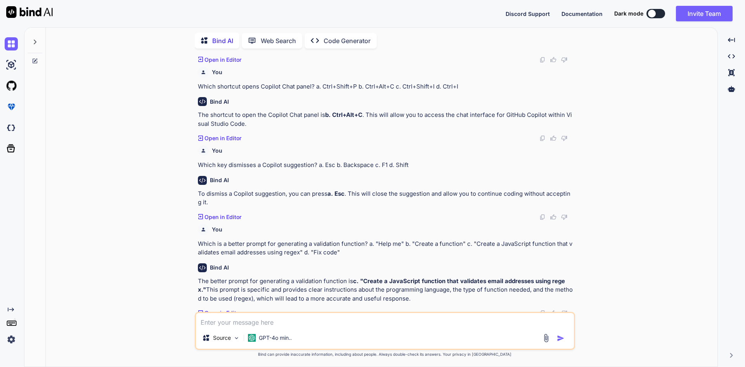
paste textarea "Comment-driven development with Copilot means: a. Writing long code before comm…"
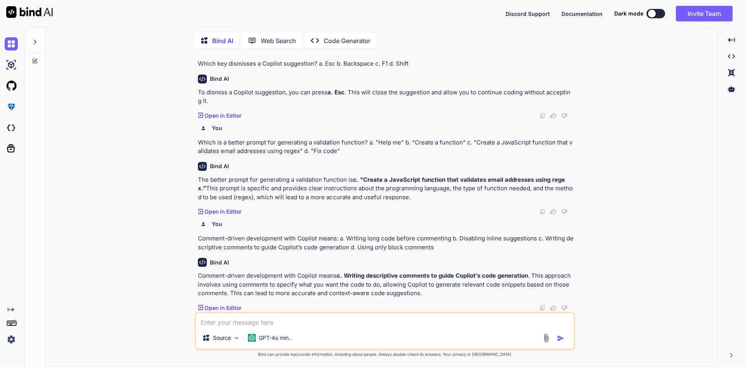
scroll to position [2601, 0]
paste textarea "Where can you enable/disable GitHub Copilot in VS Code? a. File → New Project b…"
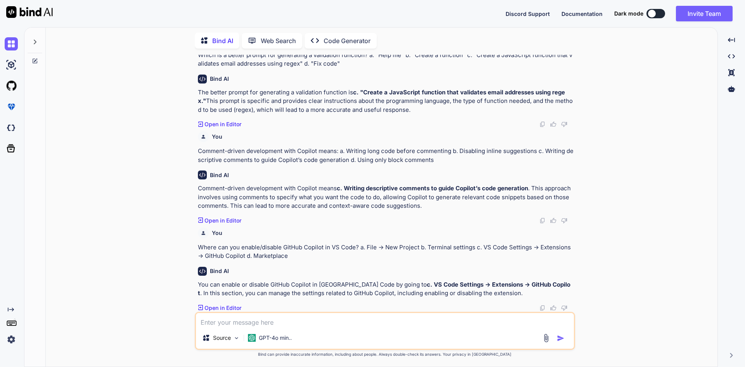
scroll to position [2688, 0]
